Goal: Task Accomplishment & Management: Manage account settings

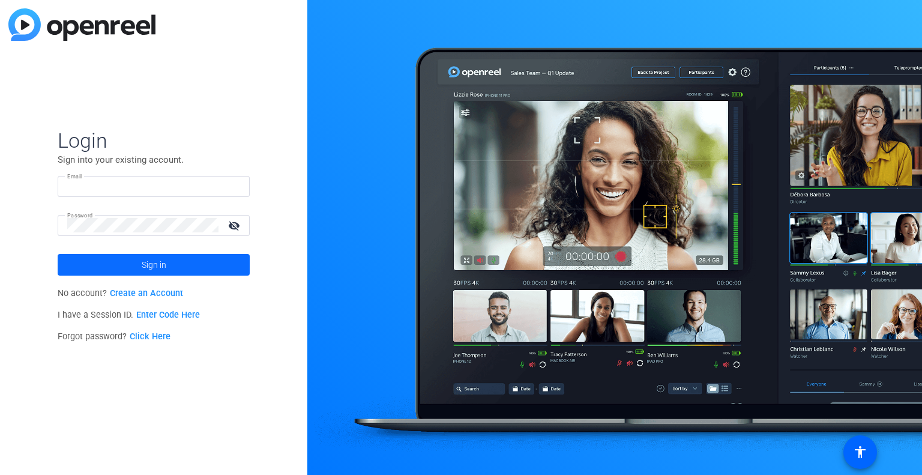
type input "[PERSON_NAME][EMAIL_ADDRESS][PERSON_NAME][DOMAIN_NAME]"
click at [198, 257] on span at bounding box center [154, 264] width 192 height 29
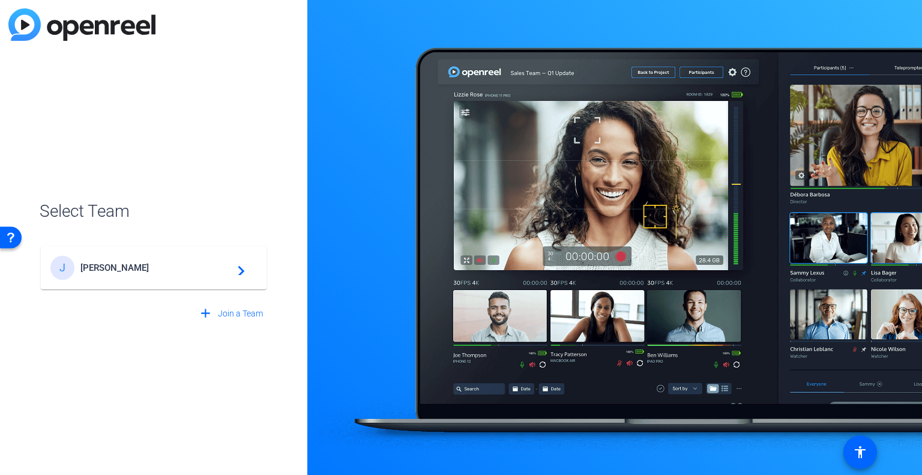
click at [231, 262] on mat-icon "navigate_next" at bounding box center [238, 268] width 14 height 14
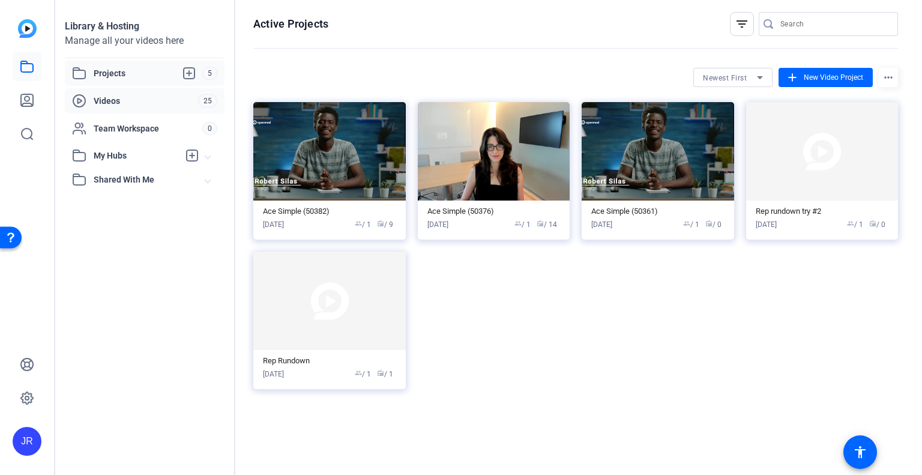
click at [118, 96] on span "Videos" at bounding box center [146, 101] width 104 height 12
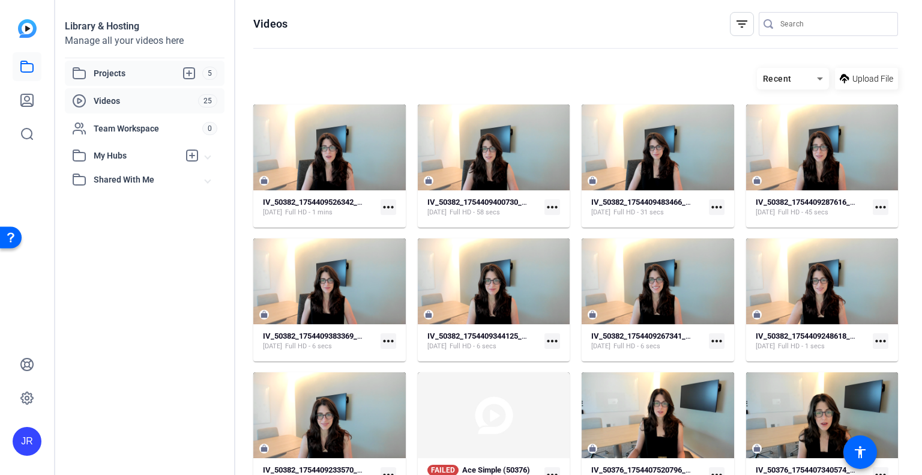
click at [130, 71] on span "Projects" at bounding box center [148, 73] width 109 height 14
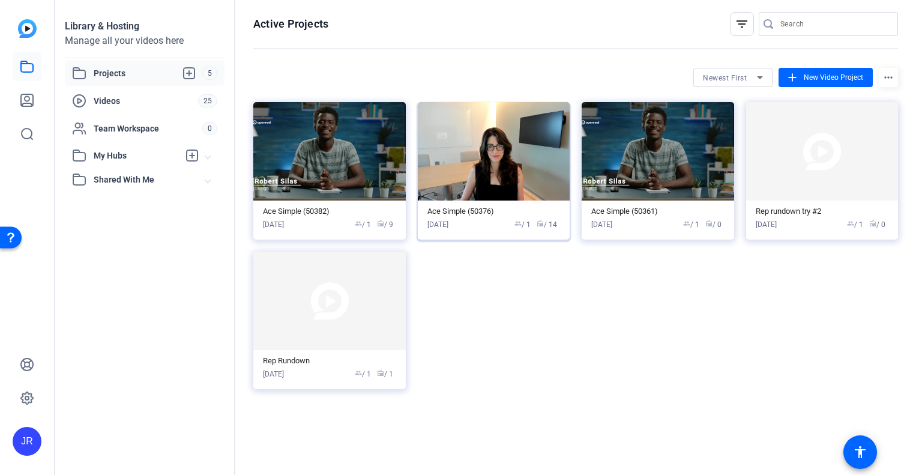
click at [484, 163] on img at bounding box center [494, 151] width 152 height 98
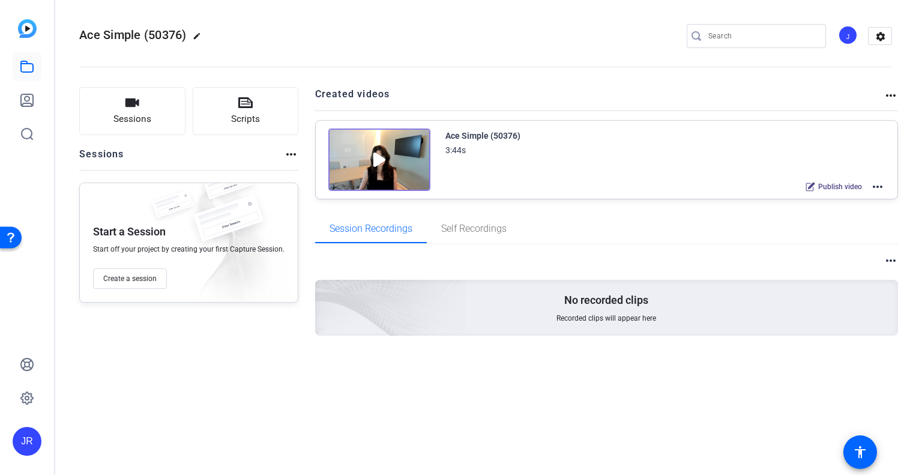
click at [382, 155] on img at bounding box center [379, 159] width 102 height 62
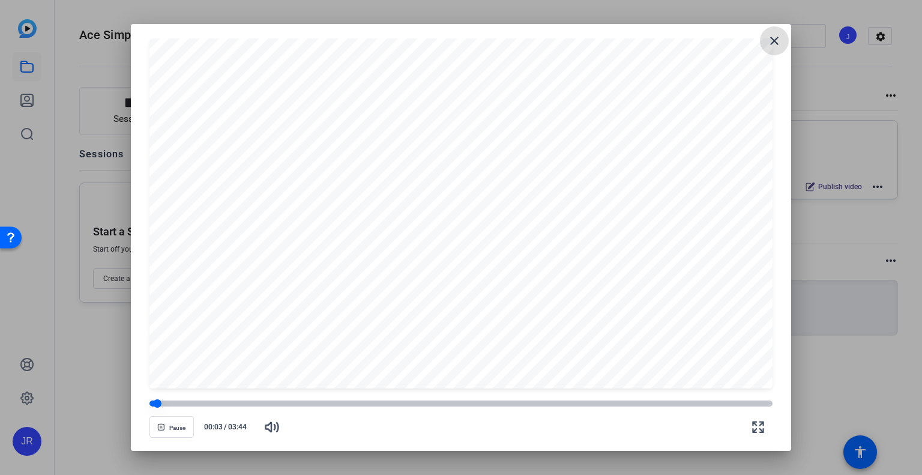
click at [187, 406] on div at bounding box center [460, 403] width 623 height 6
click at [457, 261] on div at bounding box center [460, 213] width 623 height 351
click at [171, 427] on span "Pause" at bounding box center [177, 427] width 16 height 7
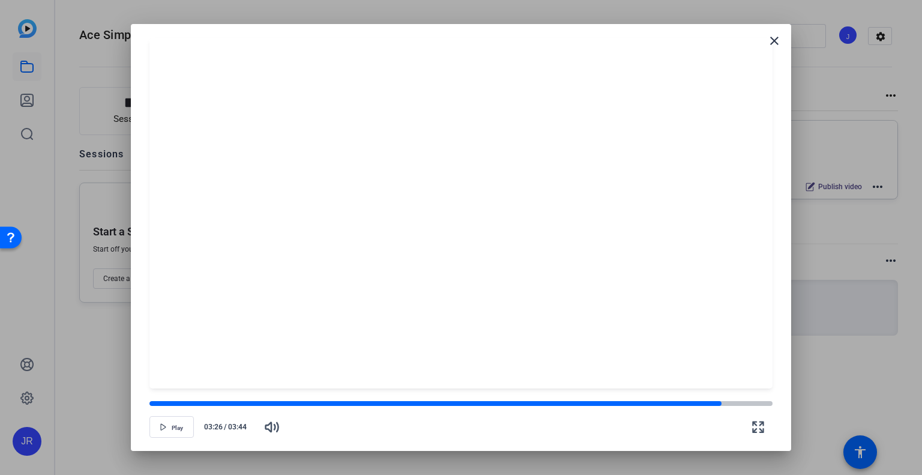
drag, startPoint x: 195, startPoint y: 405, endPoint x: 722, endPoint y: 394, distance: 526.6
click at [722, 394] on openreel-video-controls "Play 03:26 / 03:44" at bounding box center [460, 415] width 623 height 42
click at [693, 16] on div at bounding box center [461, 237] width 922 height 475
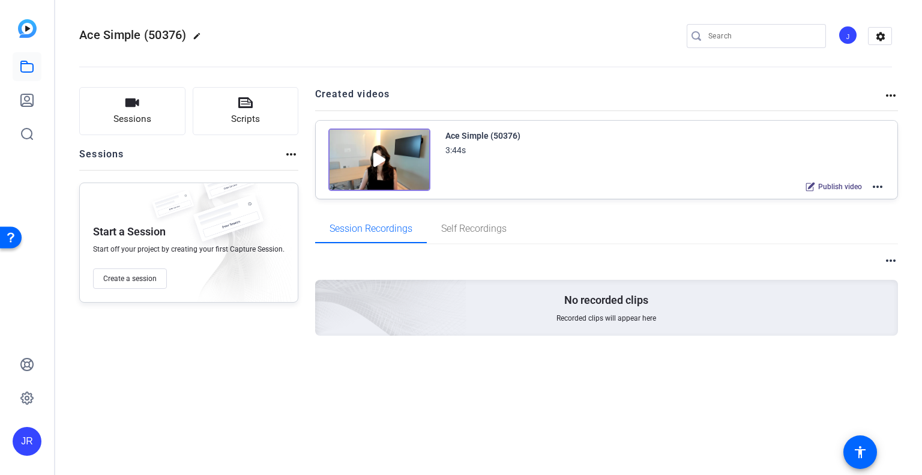
click at [881, 186] on mat-icon "more_horiz" at bounding box center [878, 187] width 14 height 14
click at [884, 98] on div at bounding box center [461, 237] width 922 height 475
click at [889, 98] on mat-icon "more_horiz" at bounding box center [891, 95] width 14 height 14
click at [883, 89] on div at bounding box center [461, 237] width 922 height 475
click at [890, 93] on mat-icon "more_horiz" at bounding box center [891, 95] width 14 height 14
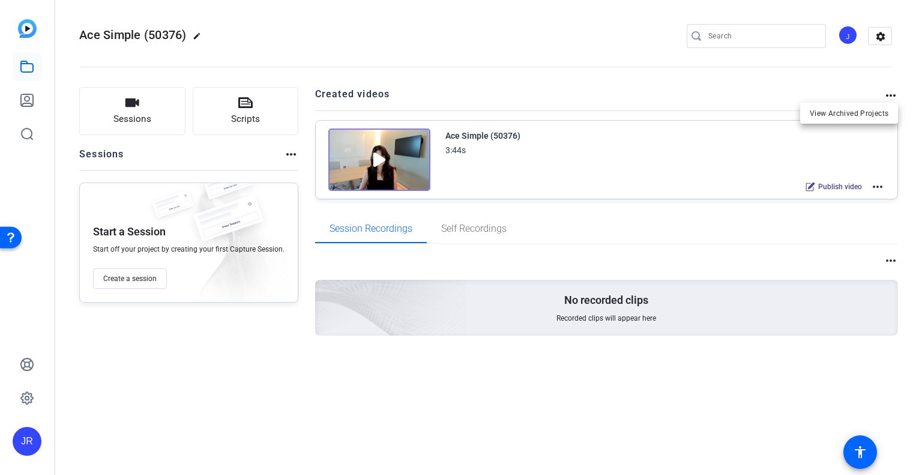
click at [881, 182] on div at bounding box center [461, 237] width 922 height 475
click at [881, 189] on mat-icon "more_horiz" at bounding box center [878, 187] width 14 height 14
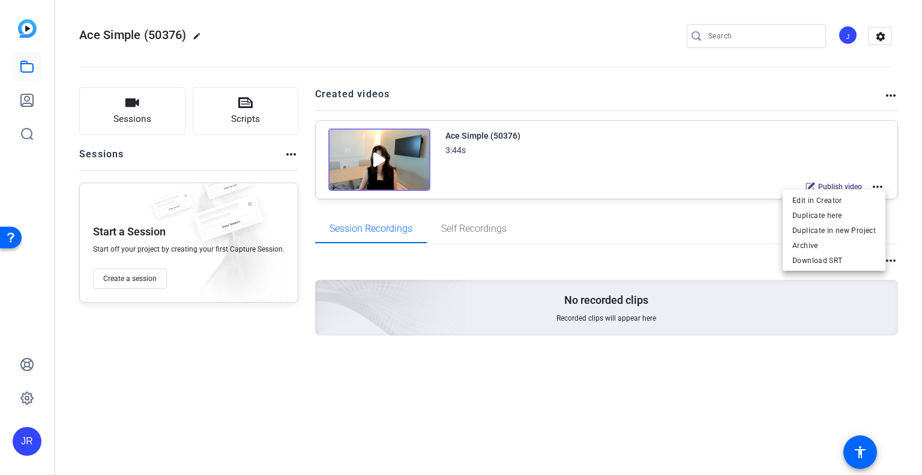
click at [883, 93] on div at bounding box center [461, 237] width 922 height 475
click at [886, 93] on mat-icon "more_horiz" at bounding box center [891, 95] width 14 height 14
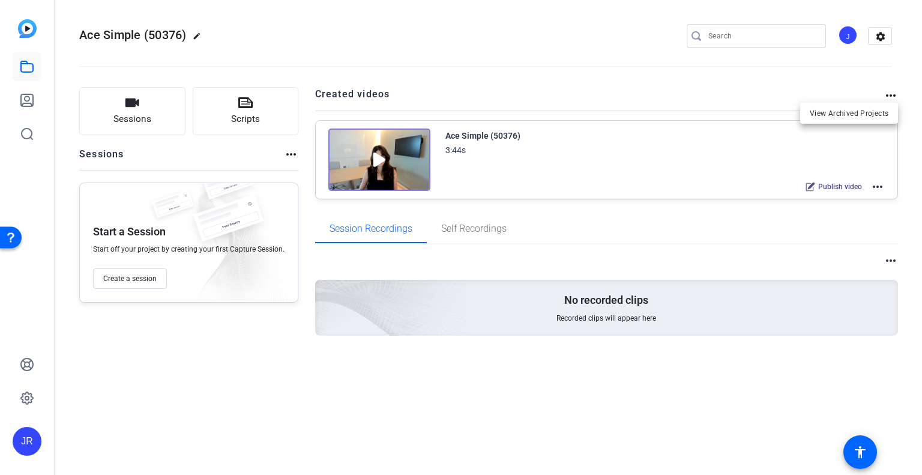
click at [225, 94] on div at bounding box center [461, 237] width 922 height 475
click at [247, 122] on span "Scripts" at bounding box center [245, 119] width 29 height 14
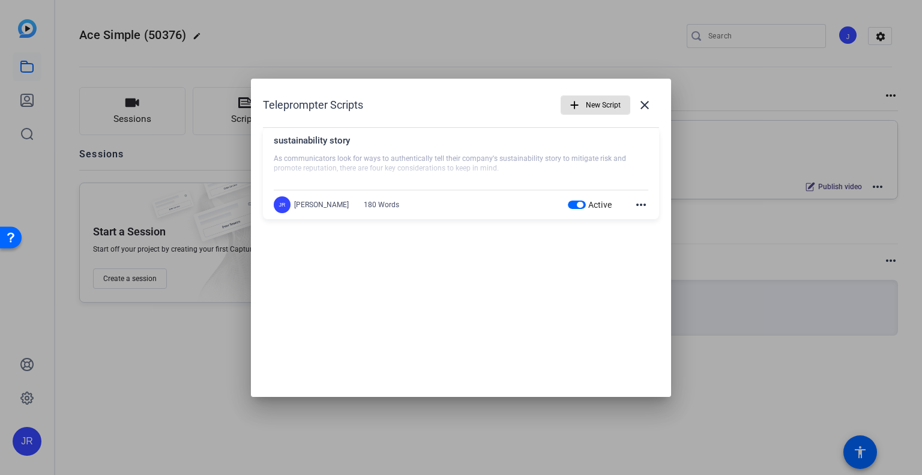
click at [635, 157] on div at bounding box center [461, 169] width 375 height 30
drag, startPoint x: 644, startPoint y: 205, endPoint x: 582, endPoint y: 220, distance: 63.6
click at [642, 262] on div "Teleprompter Scripts add New Script close sustainability story As communicators…" at bounding box center [461, 238] width 420 height 318
click at [405, 145] on div "sustainability story" at bounding box center [461, 144] width 375 height 20
click at [309, 204] on div "[PERSON_NAME]" at bounding box center [321, 205] width 55 height 10
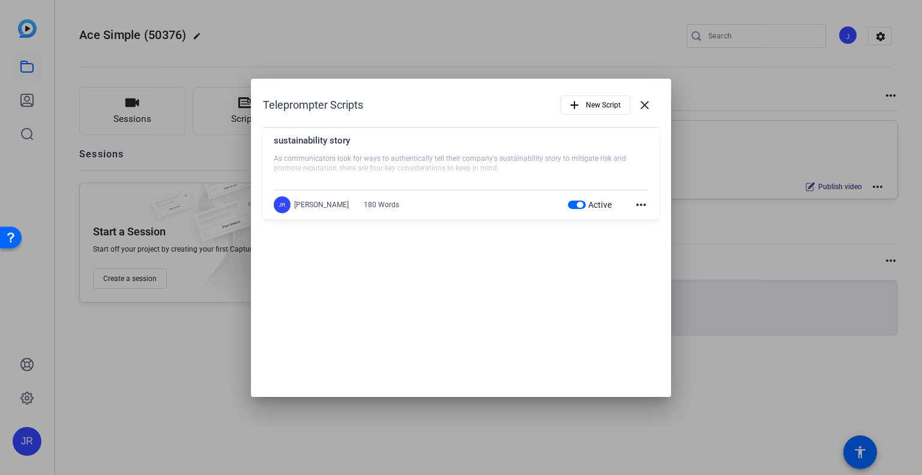
click at [417, 166] on div at bounding box center [461, 169] width 375 height 30
click at [319, 148] on div "sustainability story" at bounding box center [461, 144] width 375 height 20
click at [524, 34] on div at bounding box center [461, 237] width 922 height 475
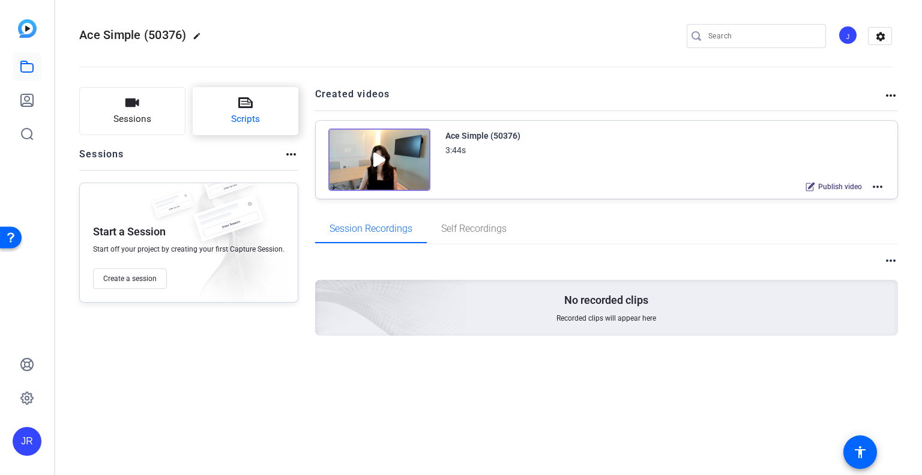
click at [225, 103] on button "Scripts" at bounding box center [246, 111] width 106 height 48
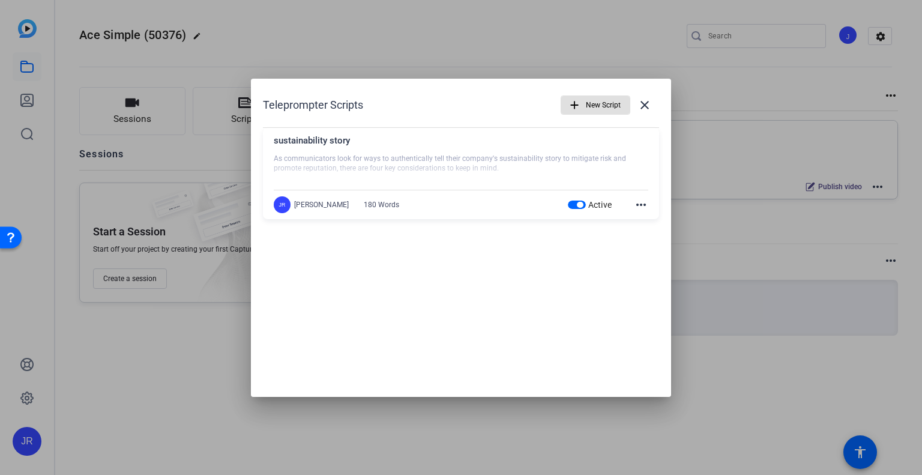
click at [638, 206] on mat-icon "more_horiz" at bounding box center [641, 205] width 14 height 14
click at [644, 218] on span "Edit" at bounding box center [668, 222] width 48 height 14
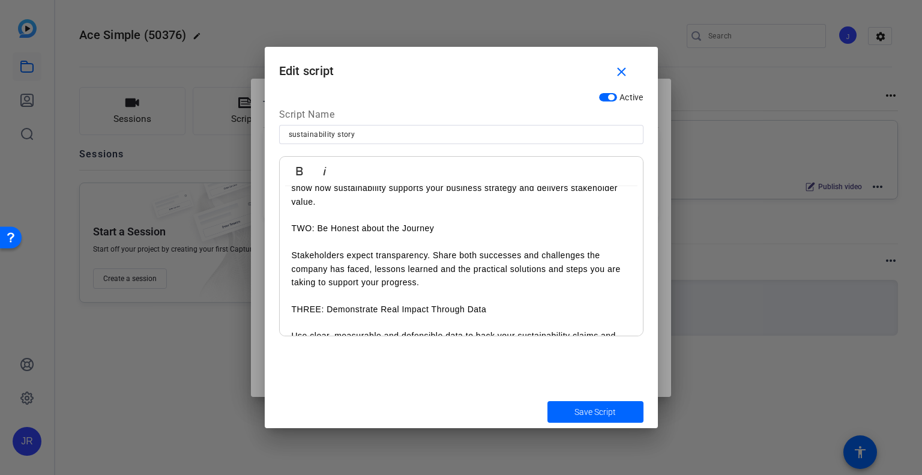
scroll to position [110, 0]
click at [620, 75] on mat-icon "close" at bounding box center [621, 72] width 15 height 15
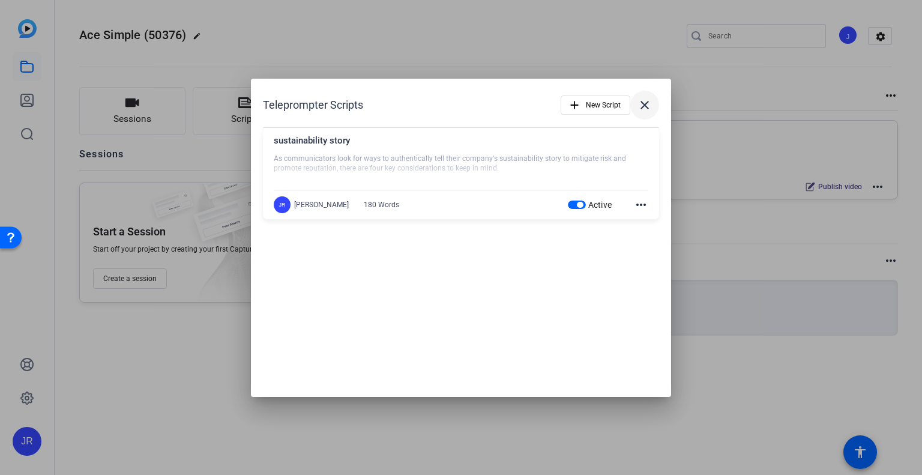
click at [644, 107] on mat-icon "close" at bounding box center [645, 105] width 14 height 14
